Goal: Information Seeking & Learning: Learn about a topic

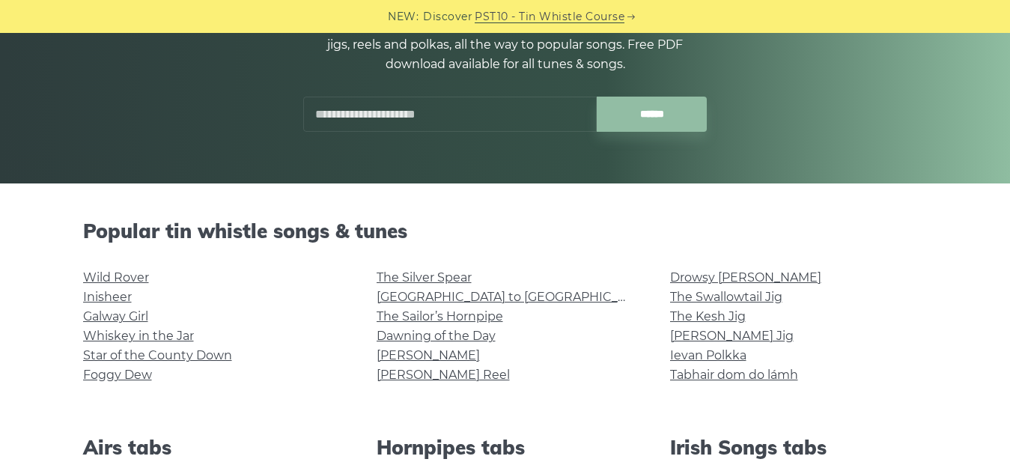
scroll to position [225, 0]
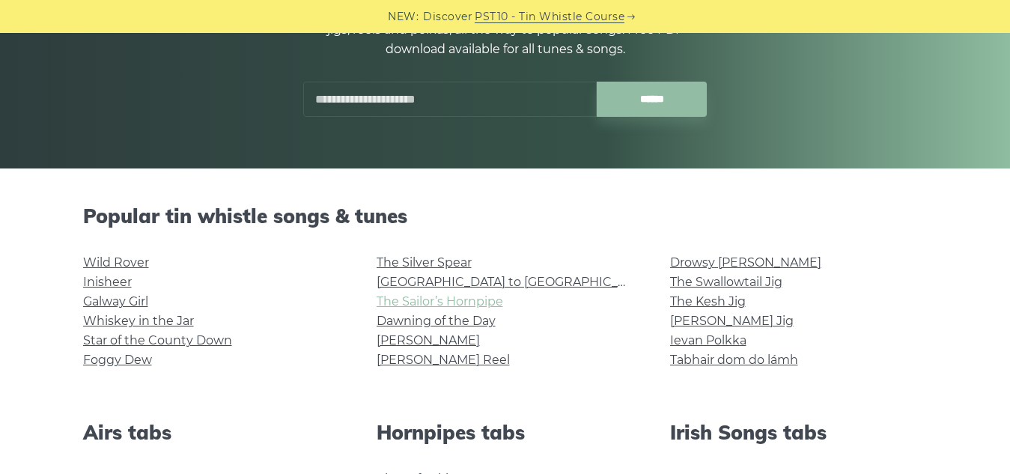
click at [465, 304] on link "The Sailor’s Hornpipe" at bounding box center [439, 301] width 126 height 14
click at [465, 303] on link "The Sailor’s Hornpipe" at bounding box center [439, 301] width 126 height 14
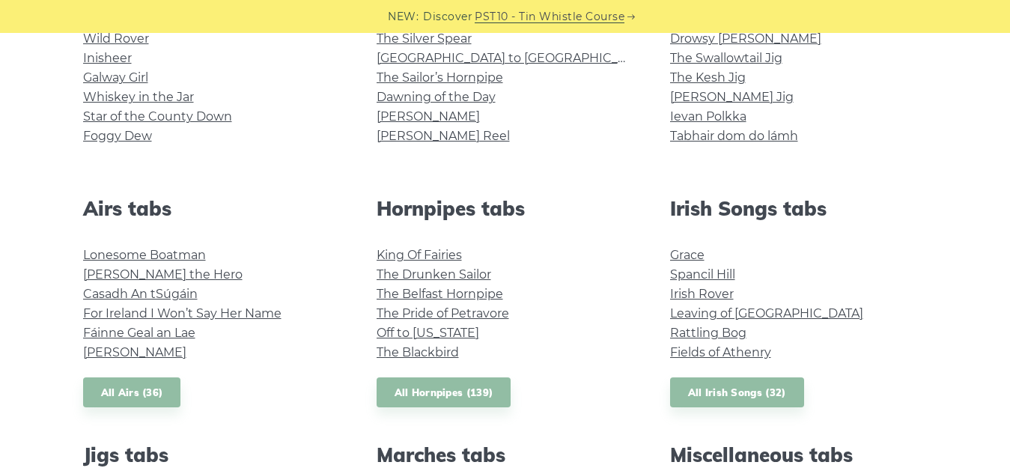
scroll to position [449, 0]
click at [698, 272] on link "Spancil Hill" at bounding box center [702, 273] width 65 height 14
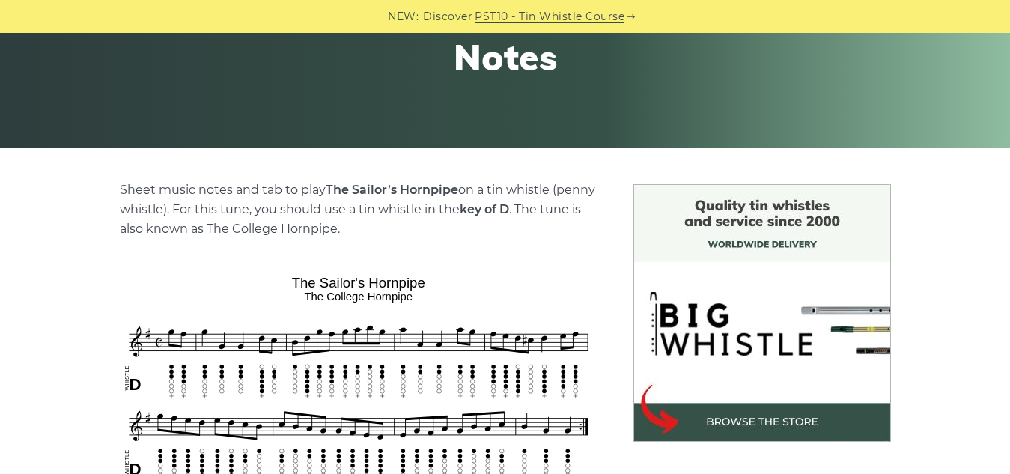
scroll to position [299, 0]
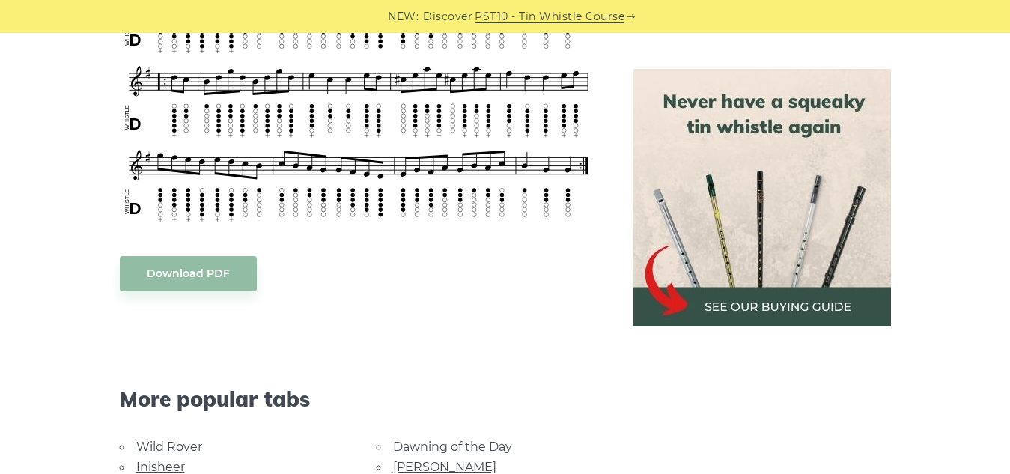
scroll to position [973, 0]
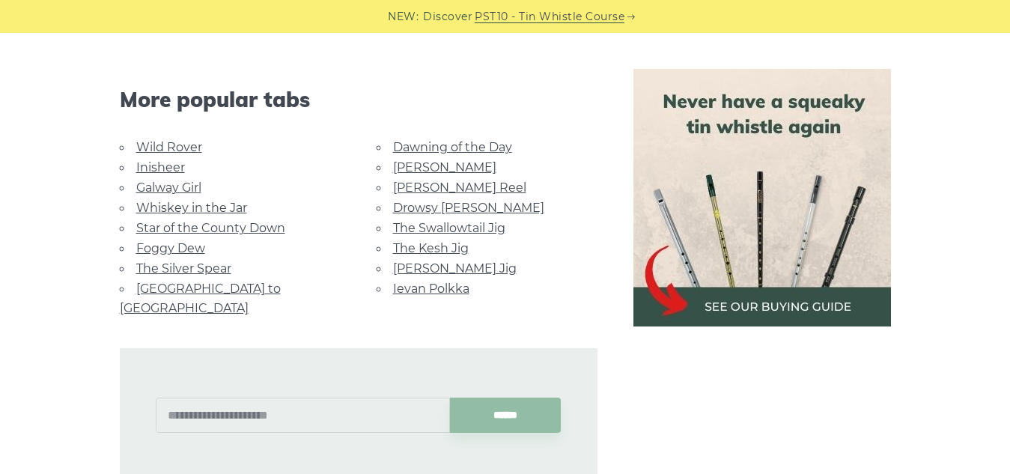
click at [159, 228] on link "Star of the County Down" at bounding box center [210, 228] width 149 height 14
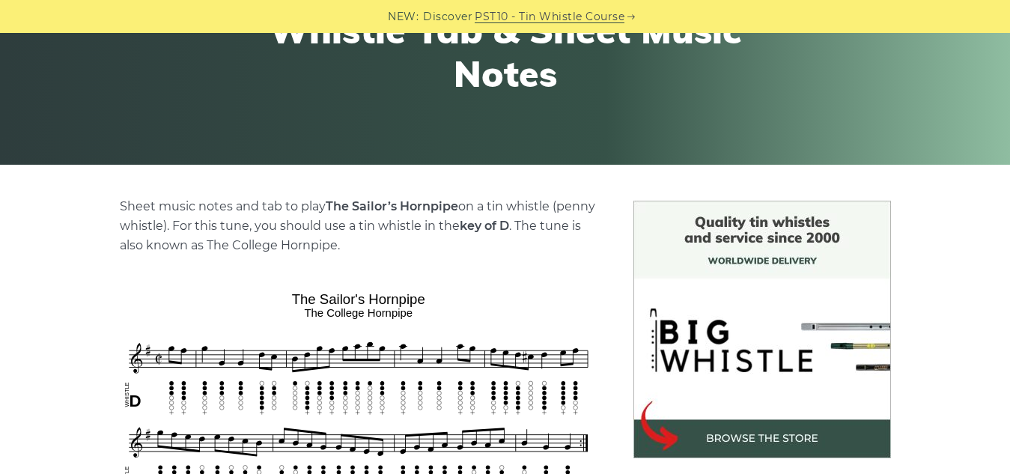
scroll to position [75, 0]
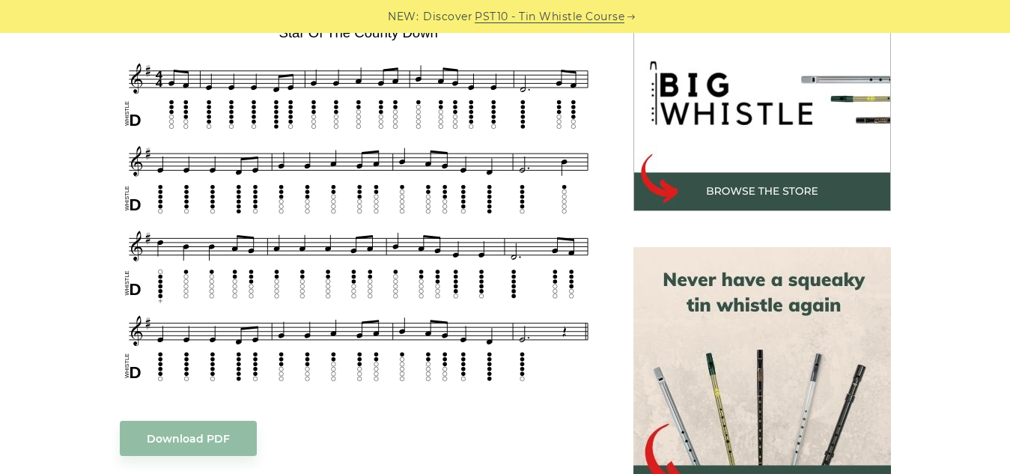
scroll to position [449, 0]
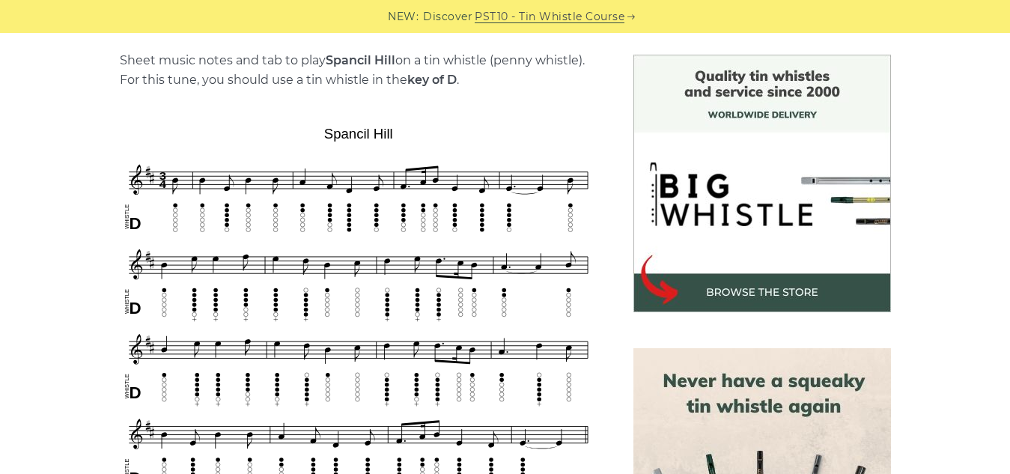
scroll to position [449, 0]
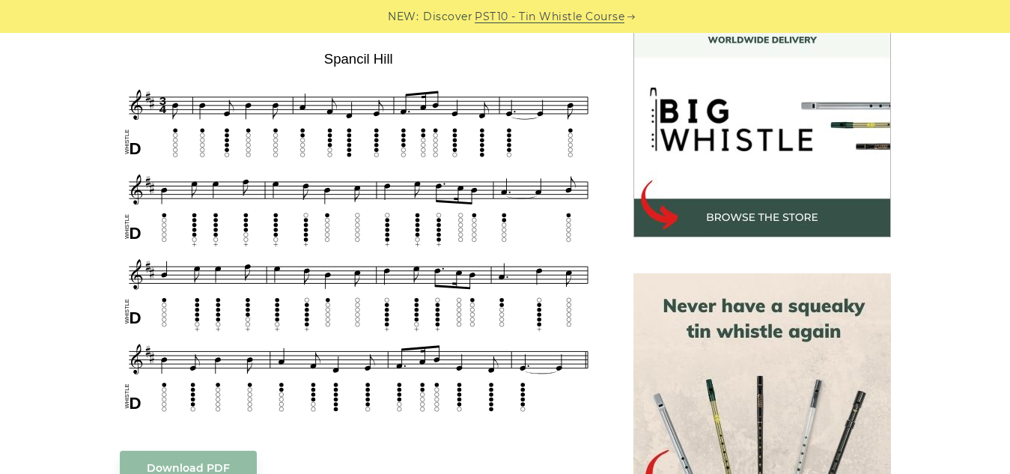
click at [704, 243] on aside at bounding box center [761, 471] width 293 height 982
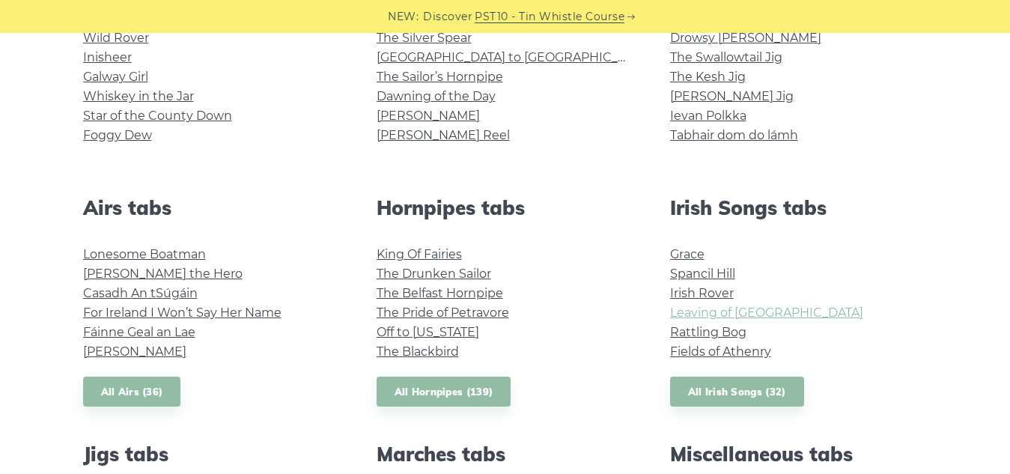
click at [703, 317] on link "Leaving of [GEOGRAPHIC_DATA]" at bounding box center [766, 312] width 193 height 14
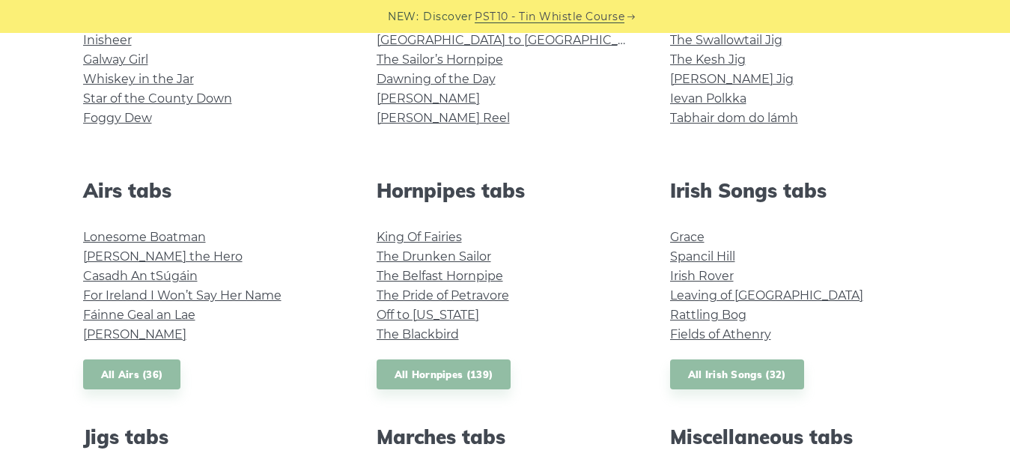
scroll to position [449, 0]
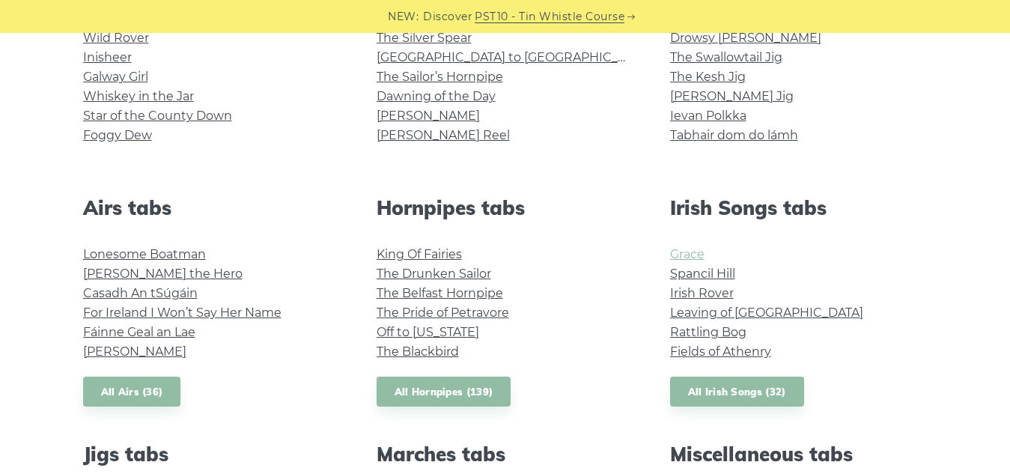
click at [678, 255] on link "Grace" at bounding box center [687, 254] width 34 height 14
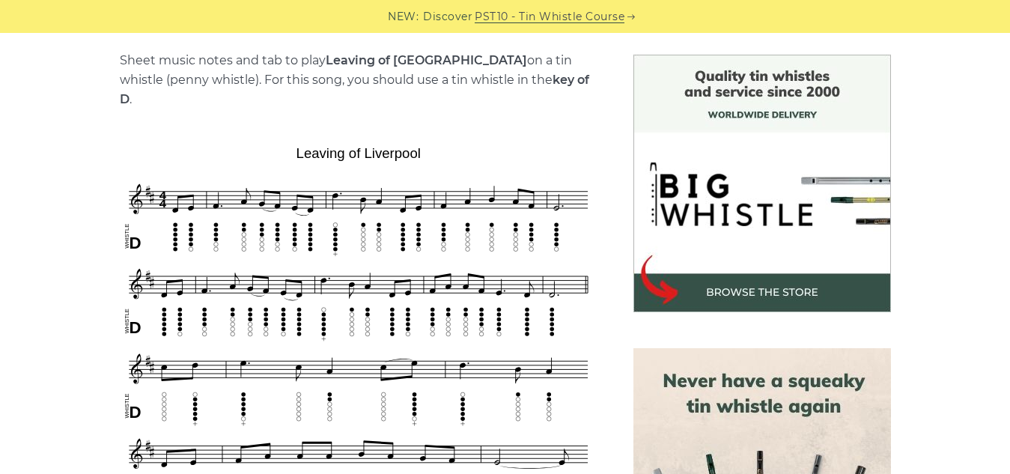
scroll to position [449, 0]
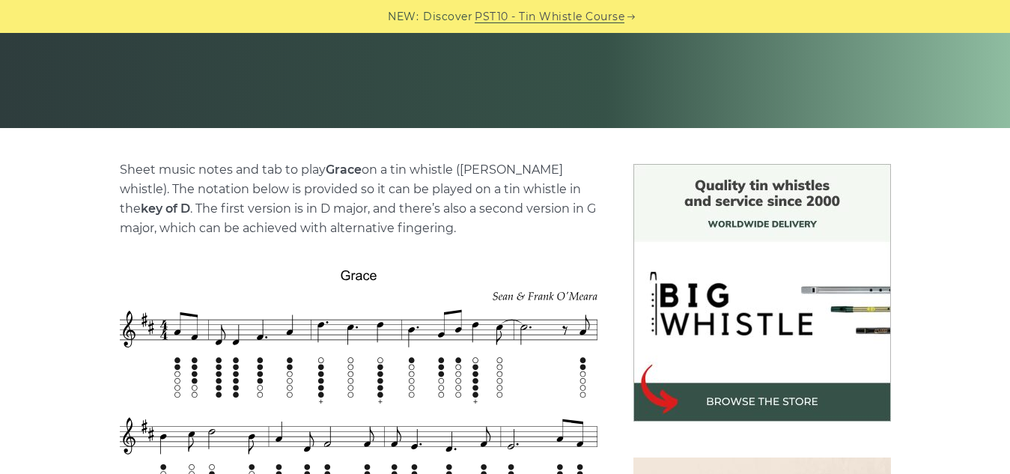
scroll to position [374, 0]
